Goal: Task Accomplishment & Management: Use online tool/utility

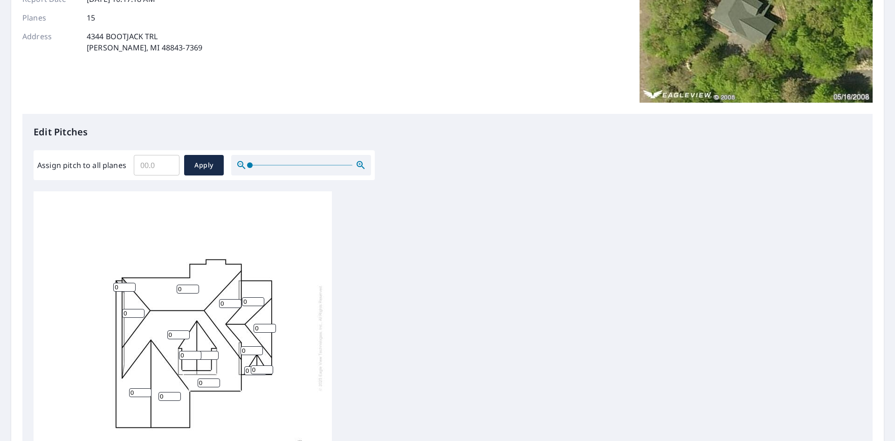
scroll to position [140, 0]
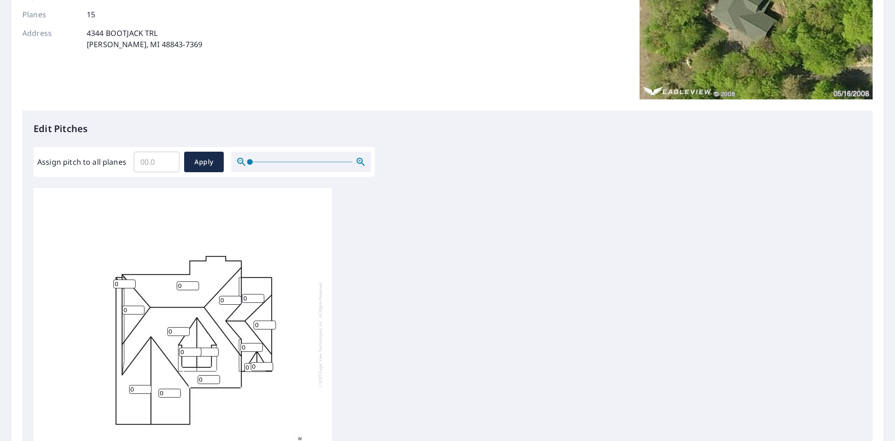
click at [156, 164] on input "Assign pitch to all planes" at bounding box center [157, 162] width 46 height 26
type input "10"
click at [200, 162] on span "Apply" at bounding box center [204, 162] width 25 height 12
type input "10"
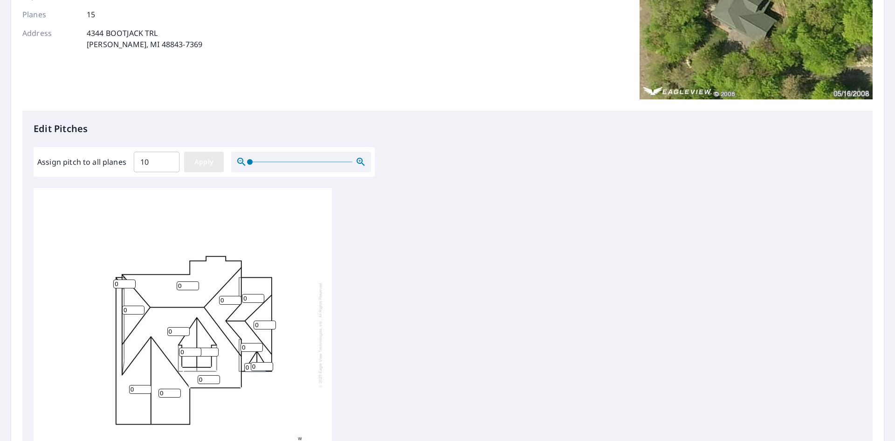
type input "10"
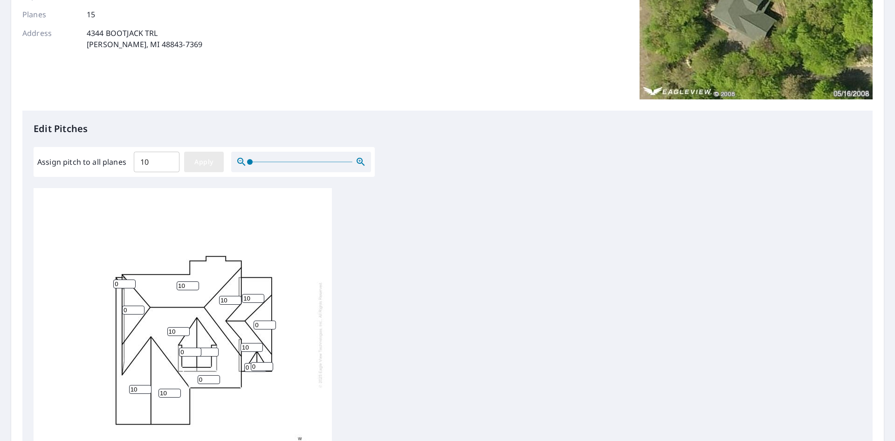
type input "10"
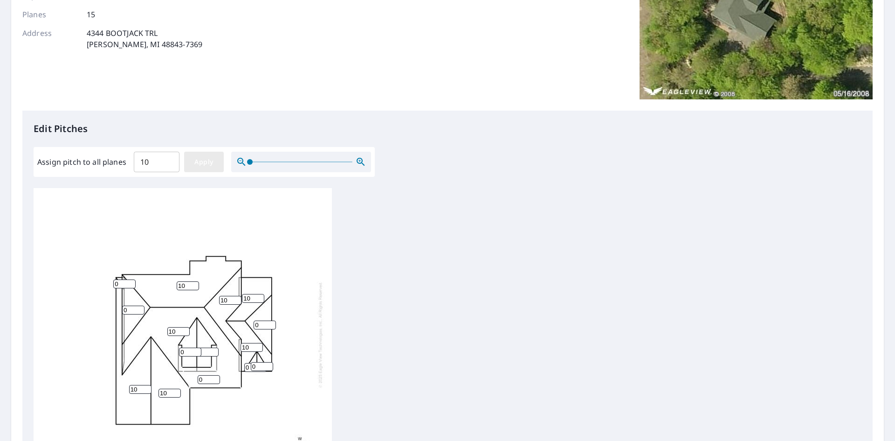
type input "10"
click at [213, 164] on span "Apply" at bounding box center [204, 162] width 25 height 12
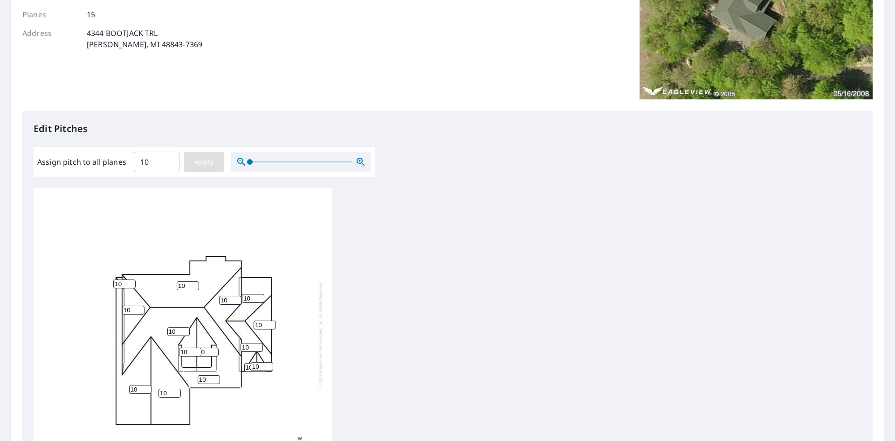
click at [203, 165] on span "Apply" at bounding box center [204, 162] width 25 height 12
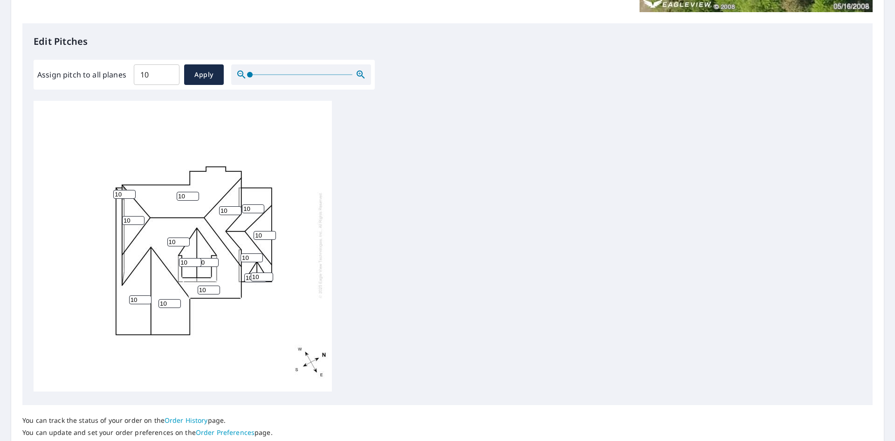
scroll to position [297, 0]
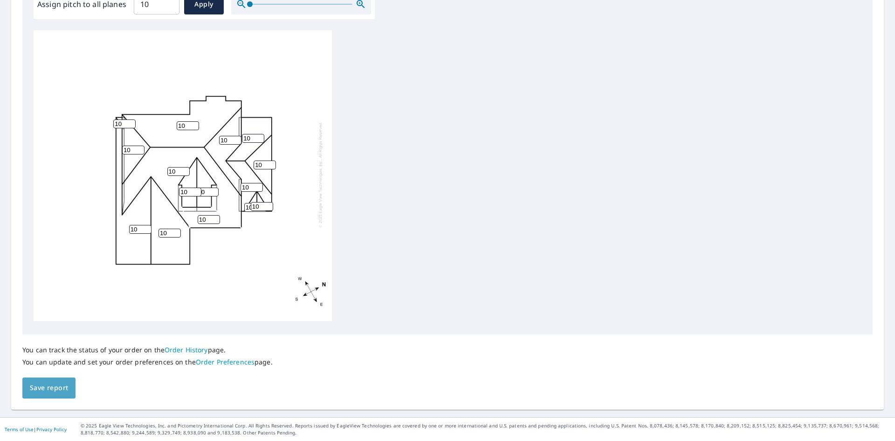
click at [45, 387] on span "Save report" at bounding box center [49, 388] width 38 height 12
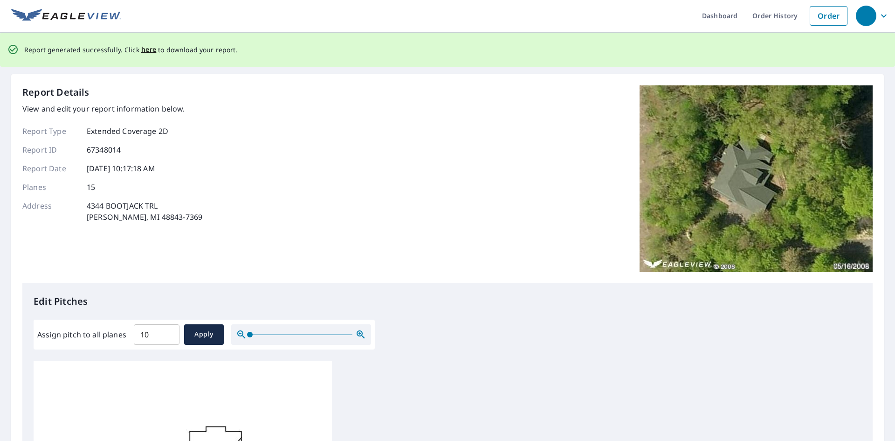
scroll to position [0, 0]
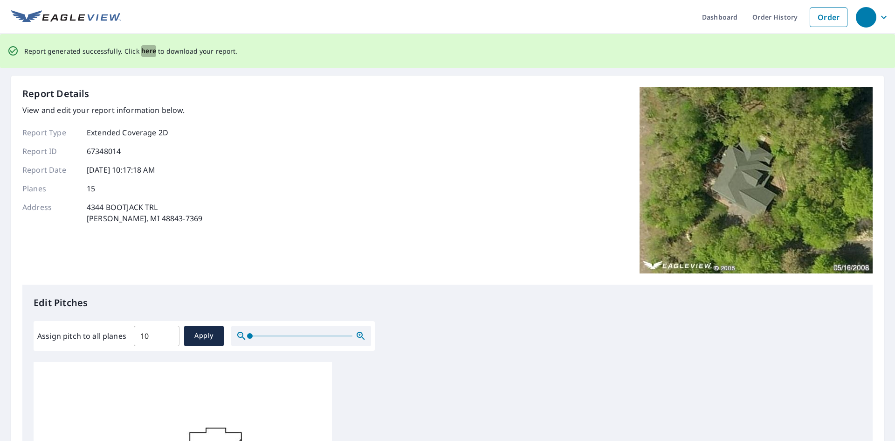
click at [143, 52] on span "here" at bounding box center [148, 51] width 15 height 12
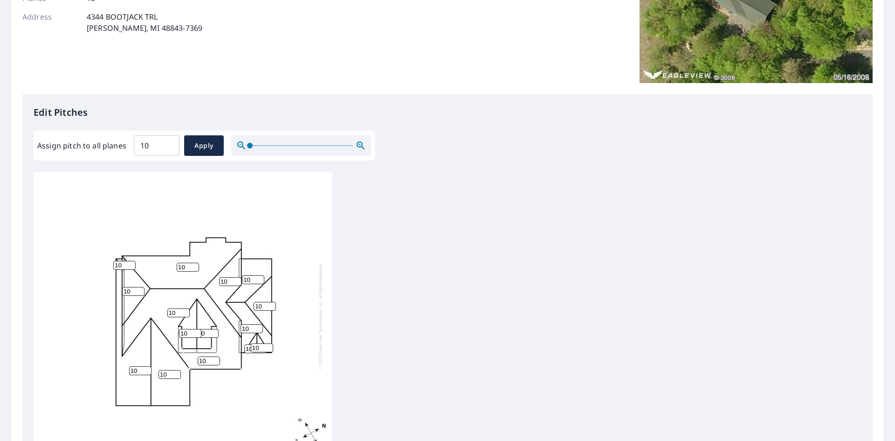
scroll to position [297, 0]
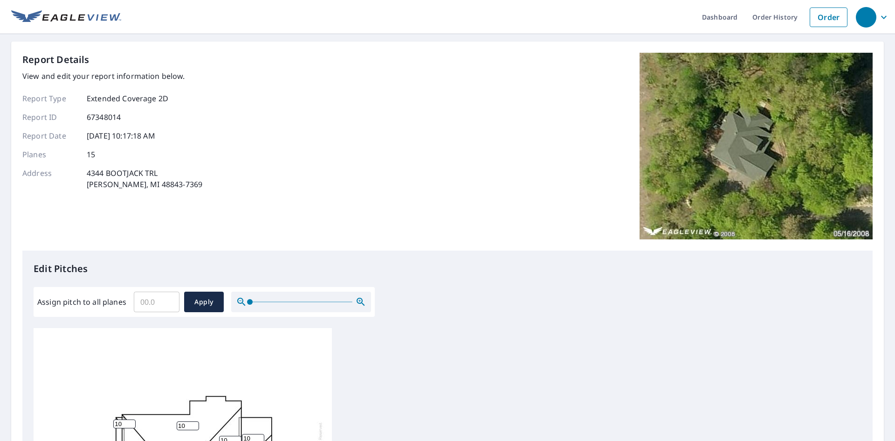
scroll to position [280, 0]
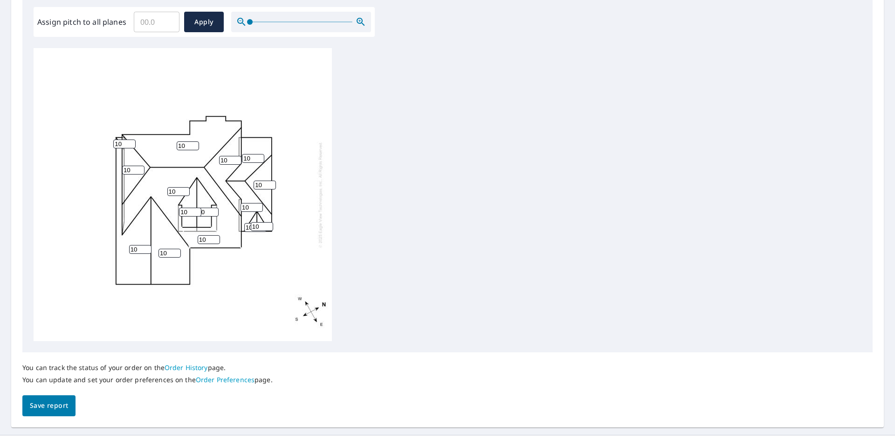
click at [61, 402] on span "Save report" at bounding box center [49, 406] width 38 height 12
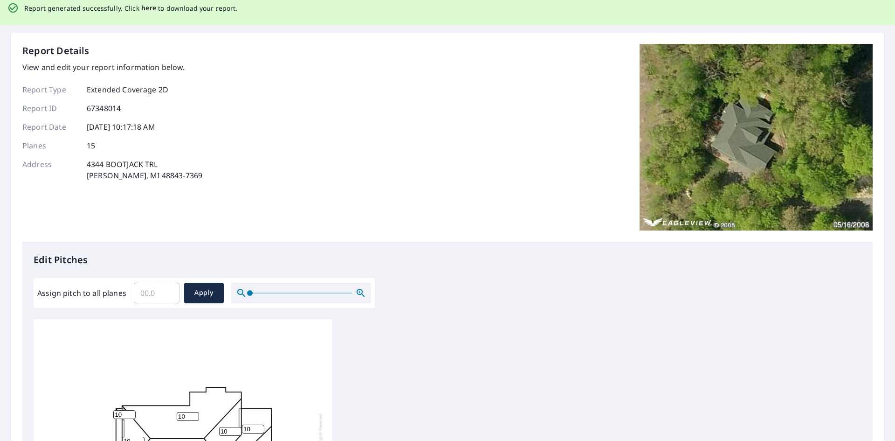
scroll to position [0, 0]
